Goal: Find specific page/section: Find specific page/section

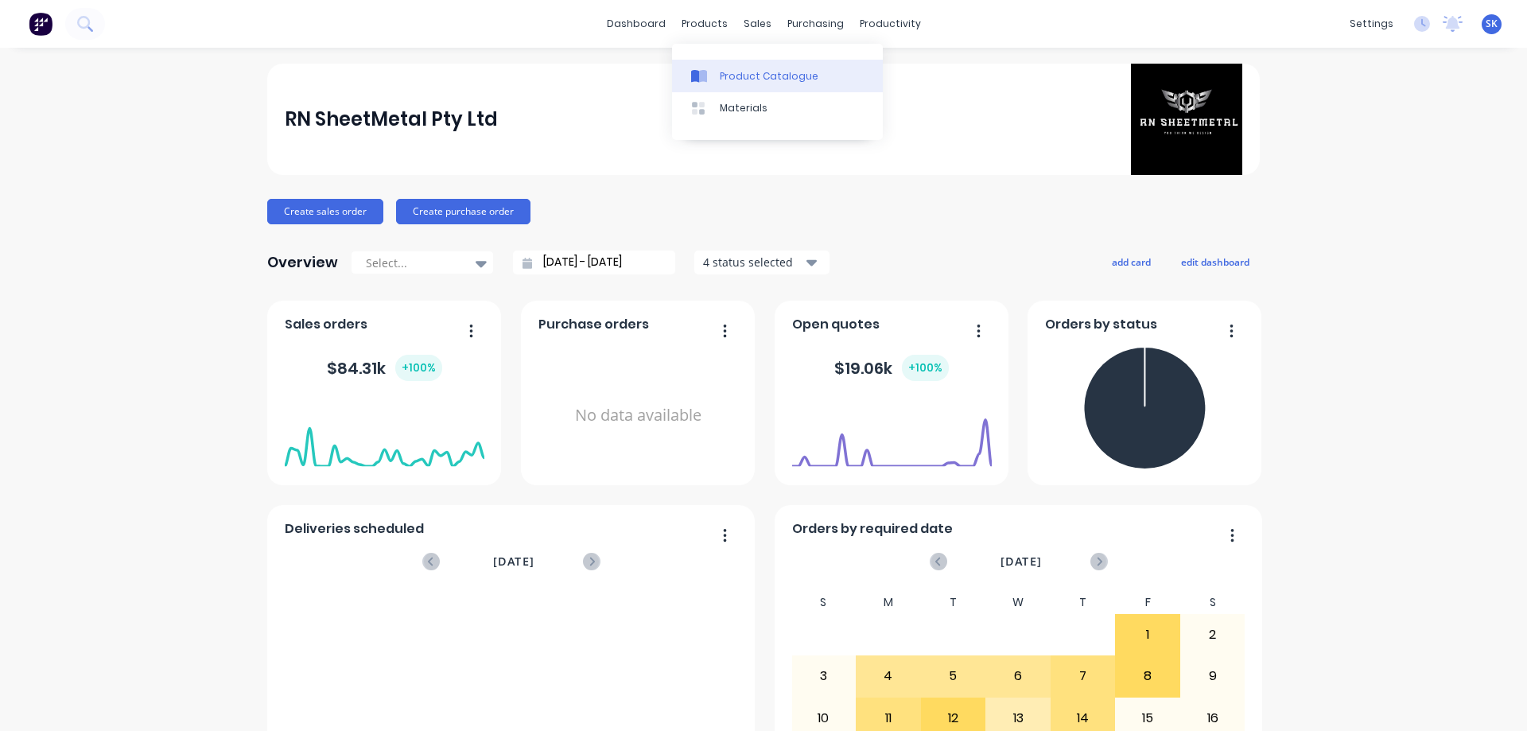
click at [727, 66] on link "Product Catalogue" at bounding box center [777, 76] width 211 height 32
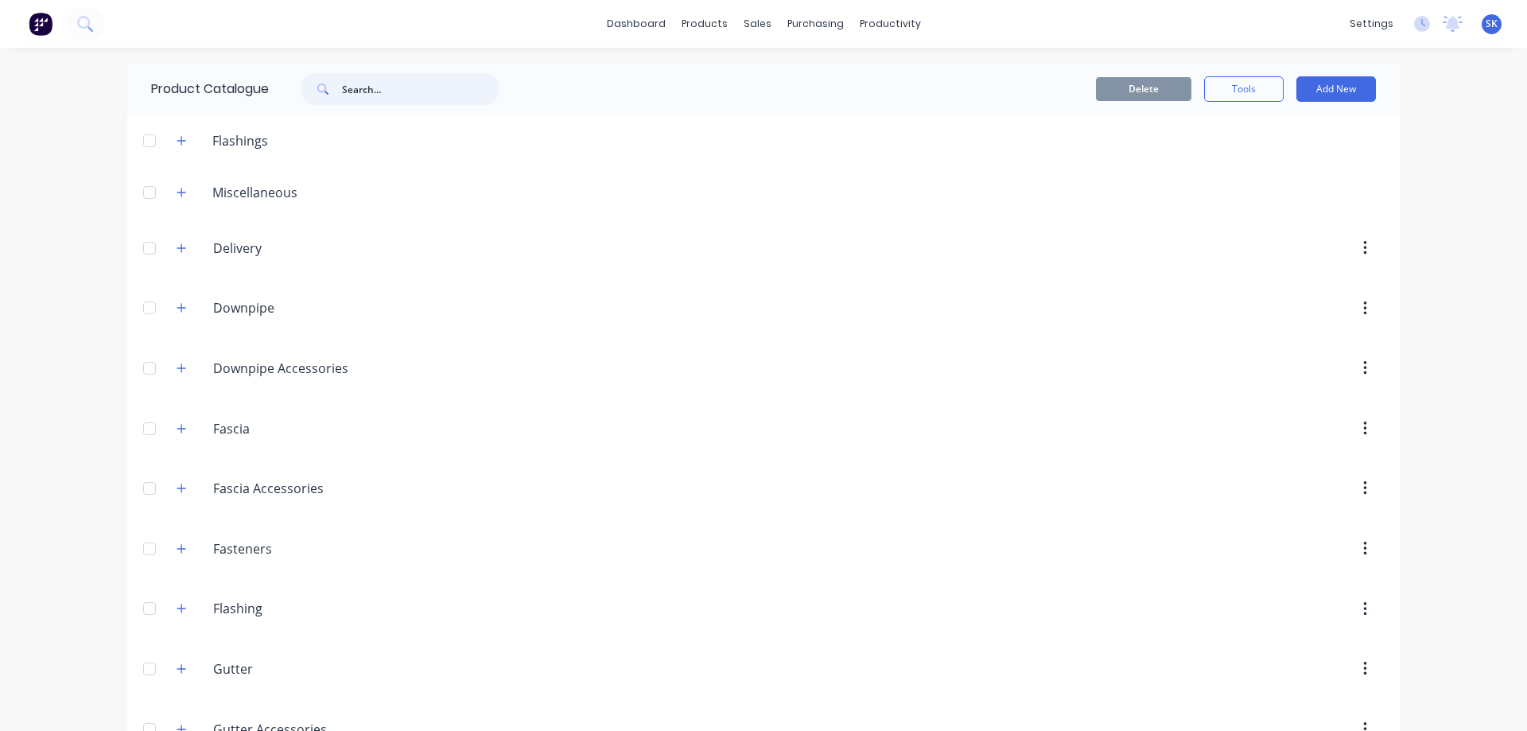
click at [377, 89] on input "text" at bounding box center [421, 89] width 158 height 32
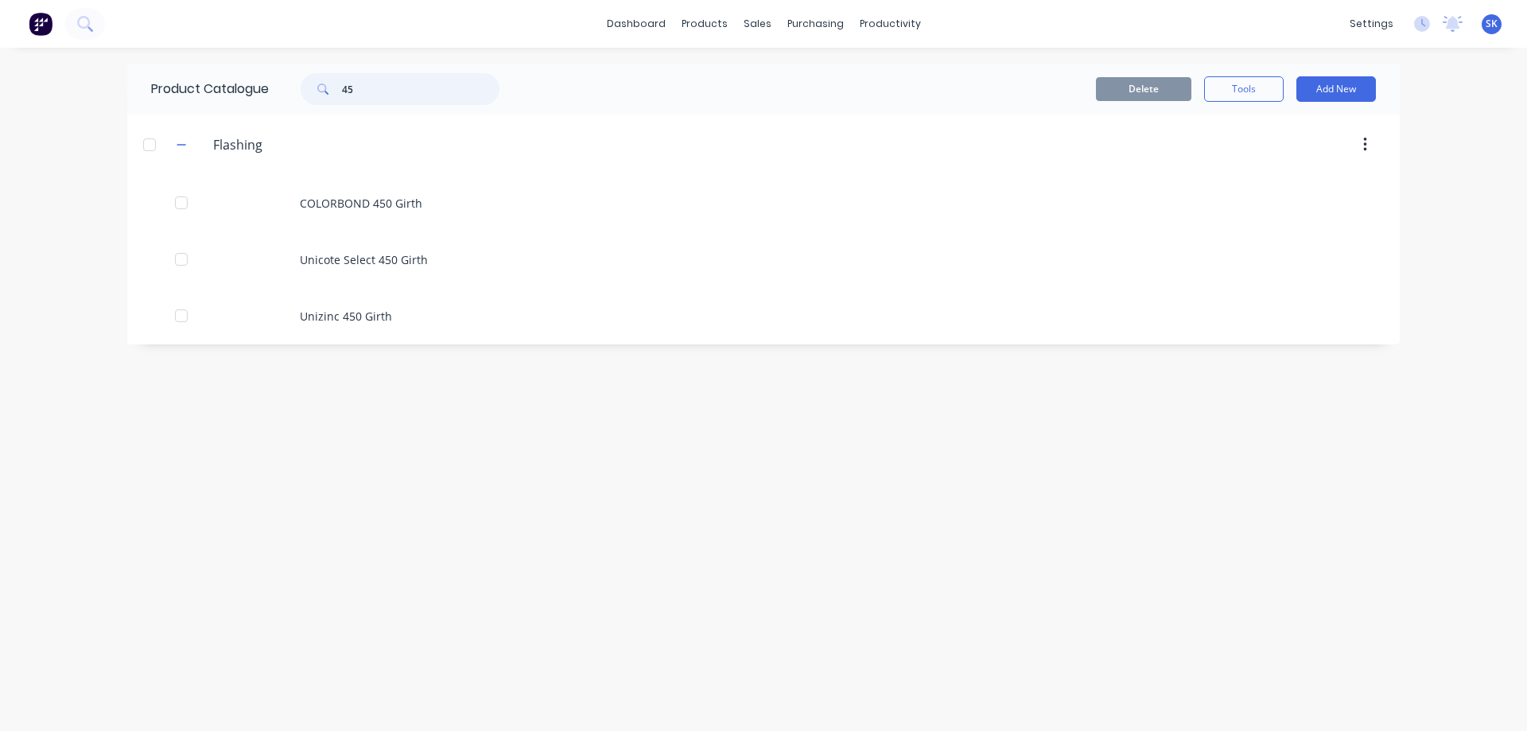
type input "4"
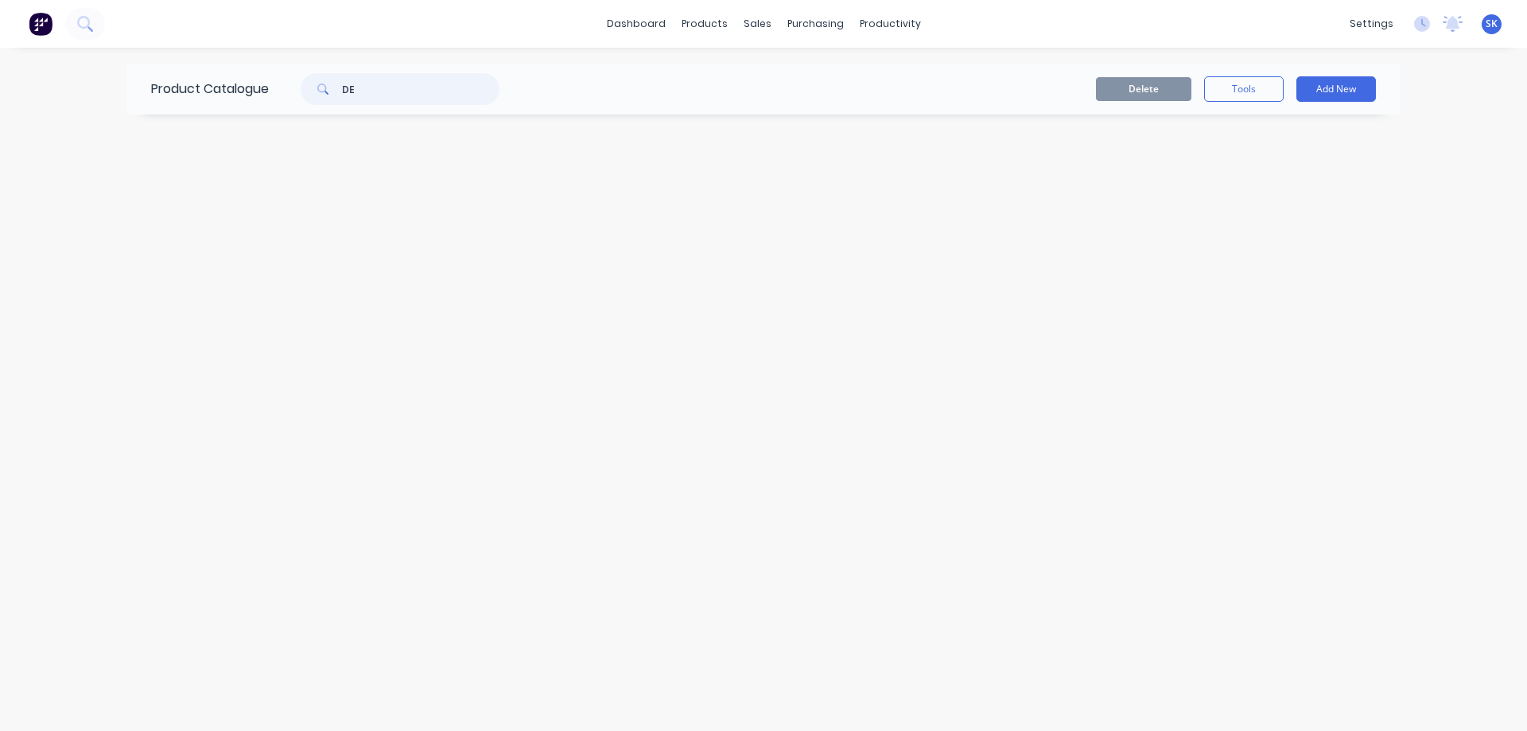
type input "D"
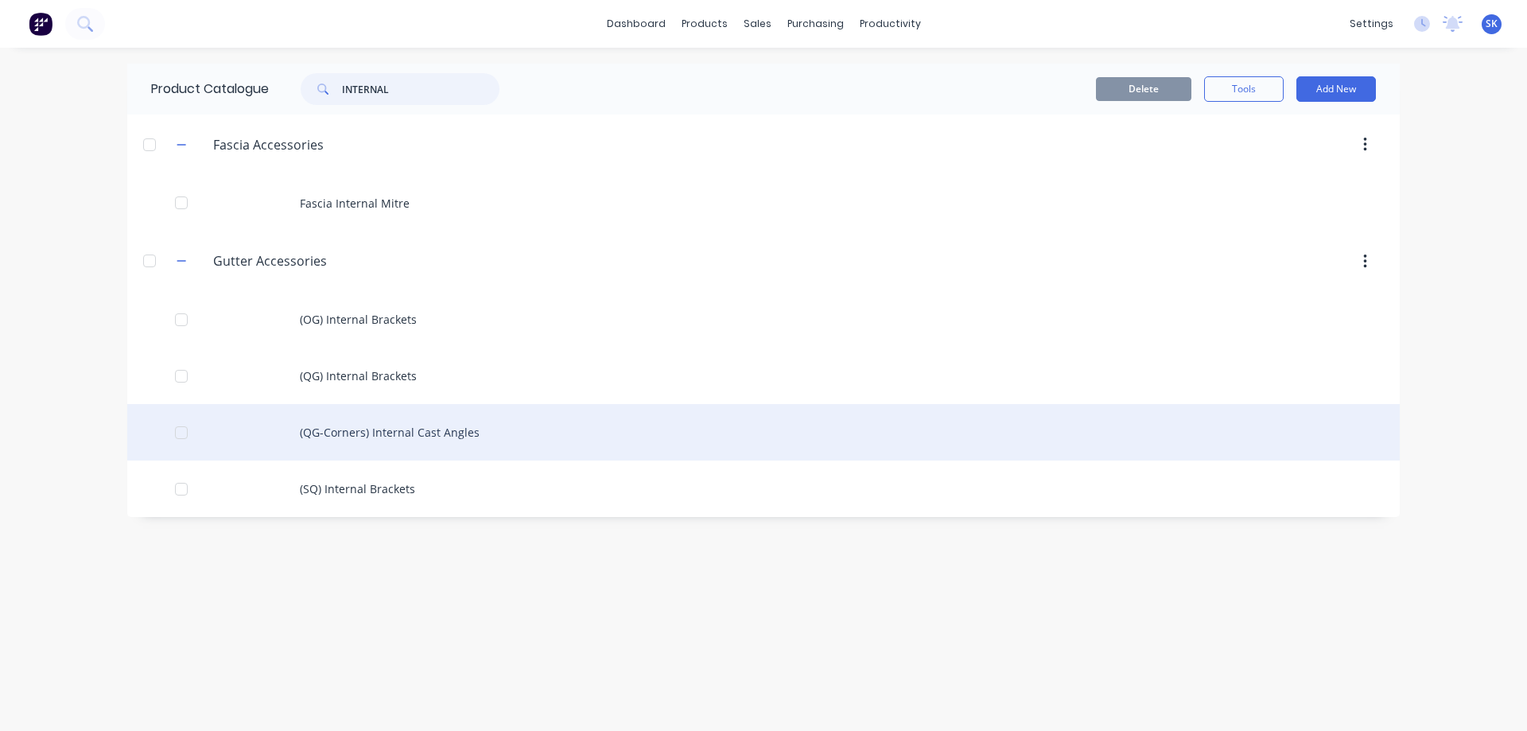
type input "INTERNAL"
click at [449, 429] on div "(QG-Corners) Internal Cast Angles" at bounding box center [763, 432] width 1273 height 56
click at [319, 441] on div "(QG-Corners) Internal Cast Angles" at bounding box center [763, 432] width 1273 height 56
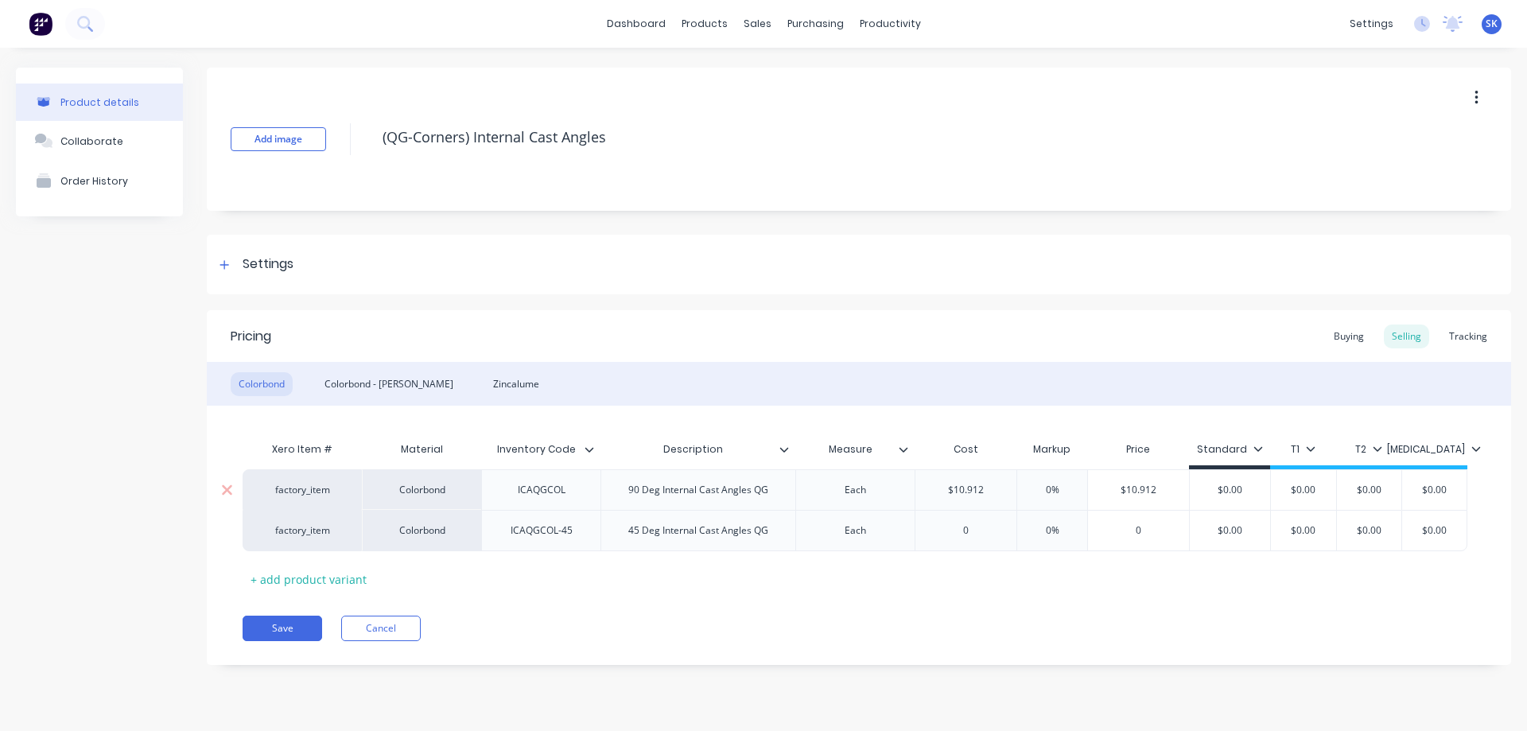
type textarea "x"
type input "$10.912"
click at [1147, 487] on input "$10.912" at bounding box center [1138, 490] width 101 height 14
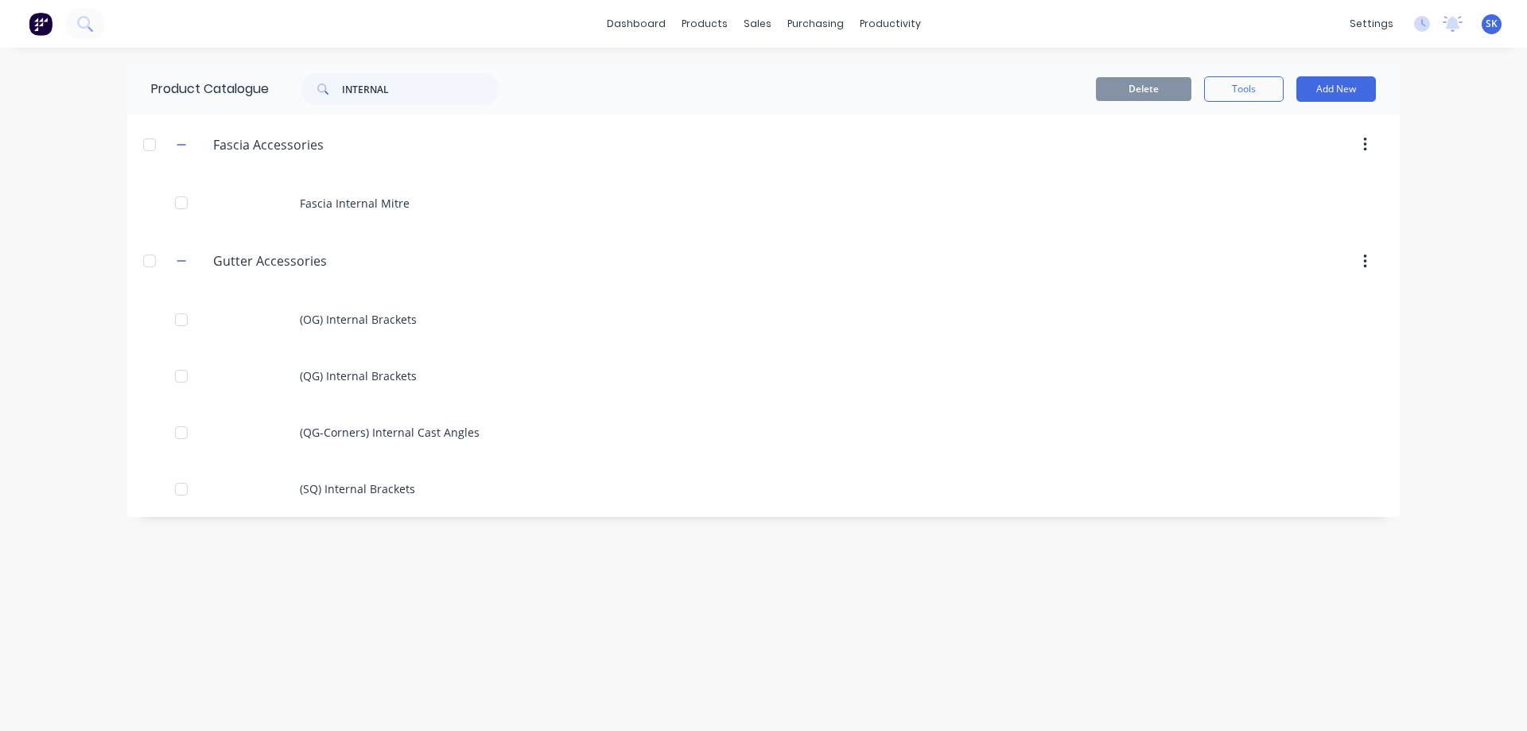
click at [49, 24] on img at bounding box center [41, 24] width 24 height 24
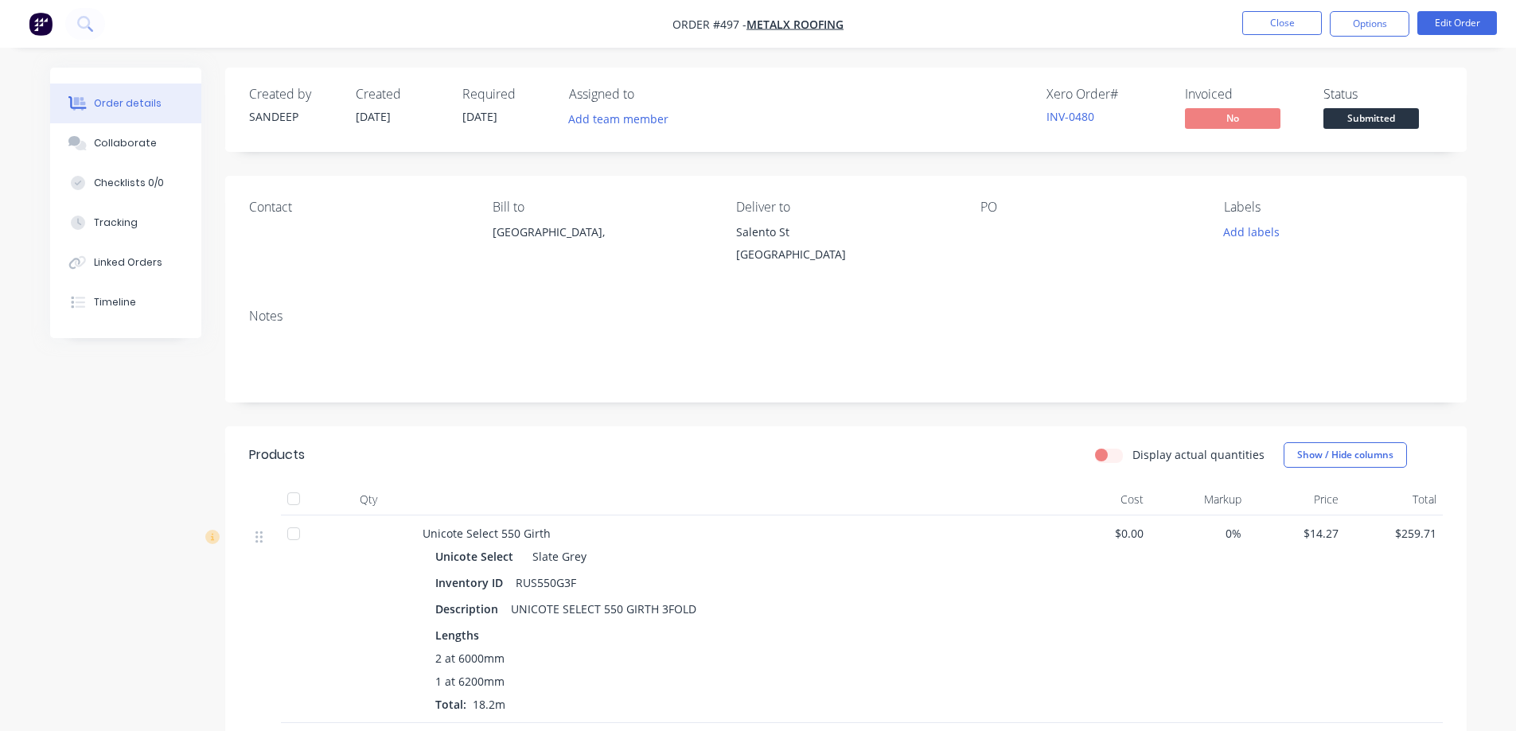
click at [38, 18] on img "button" at bounding box center [41, 24] width 24 height 24
